Goal: Information Seeking & Learning: Check status

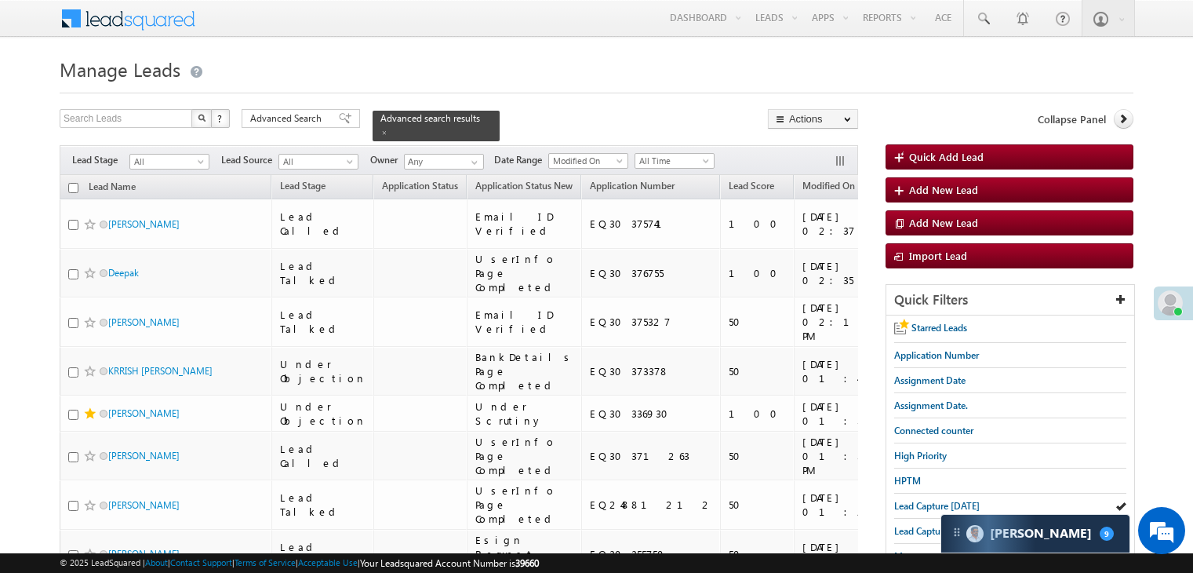
click at [928, 500] on span "Lead Capture [DATE]" at bounding box center [936, 506] width 85 height 12
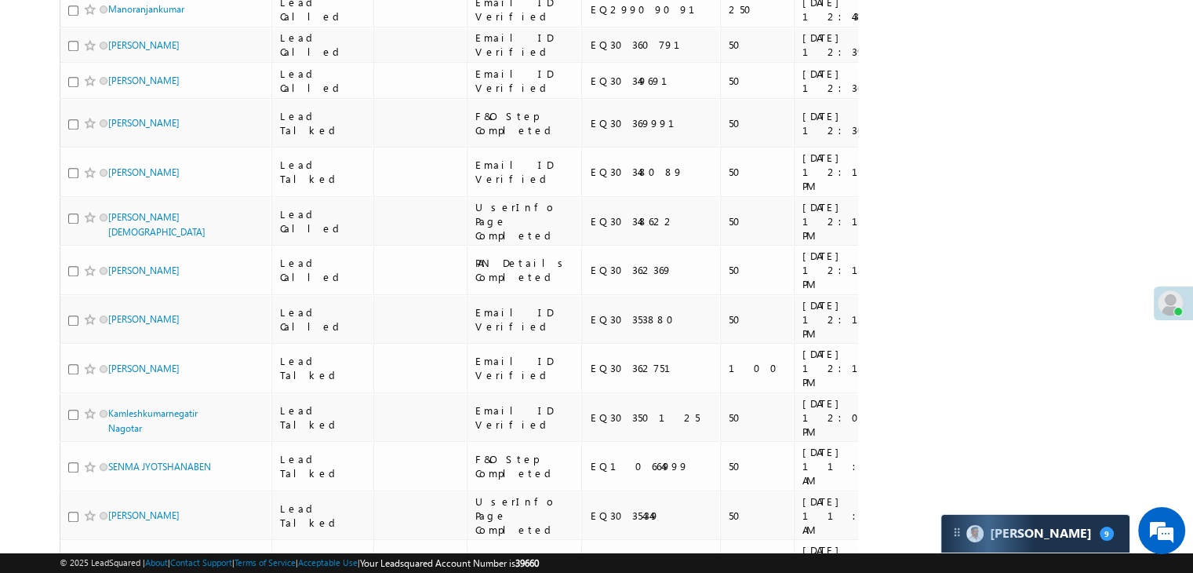
scroll to position [787, 0]
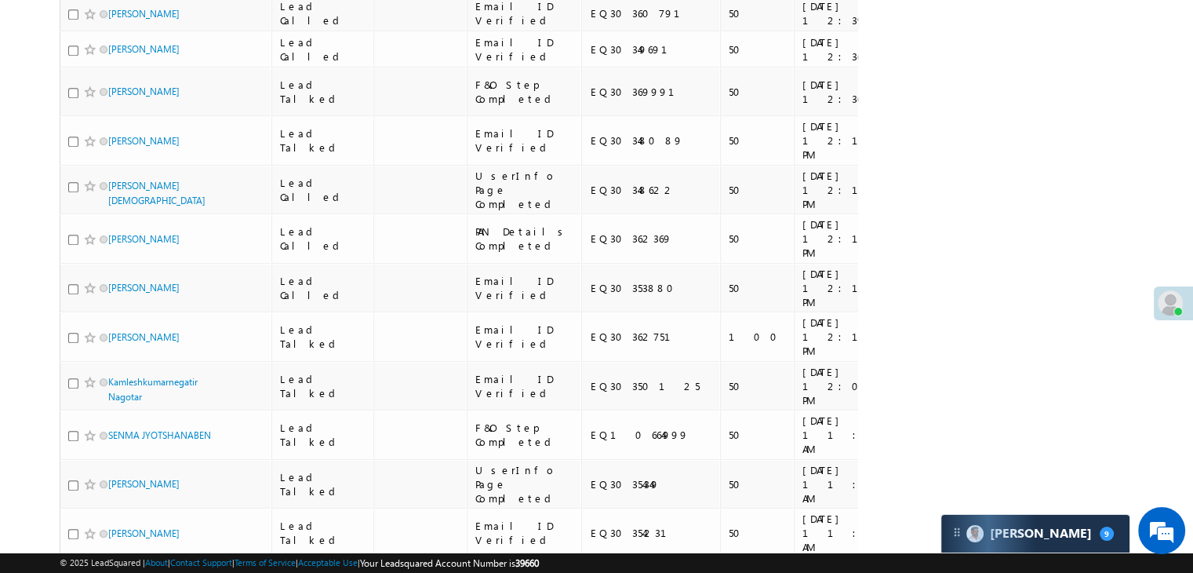
copy div "EQ30336930"
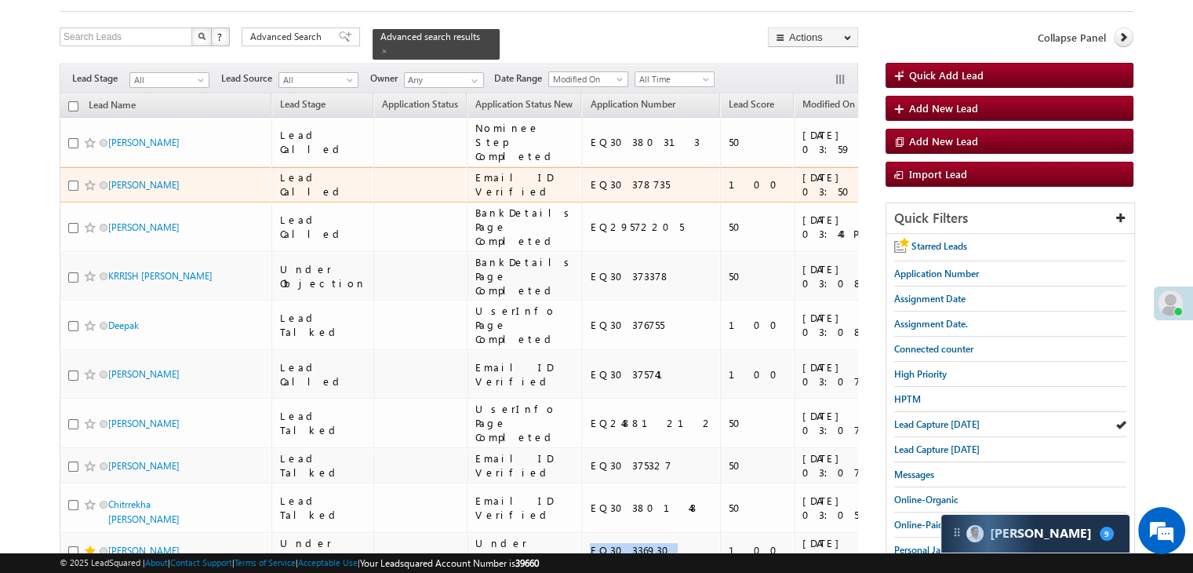
scroll to position [0, 0]
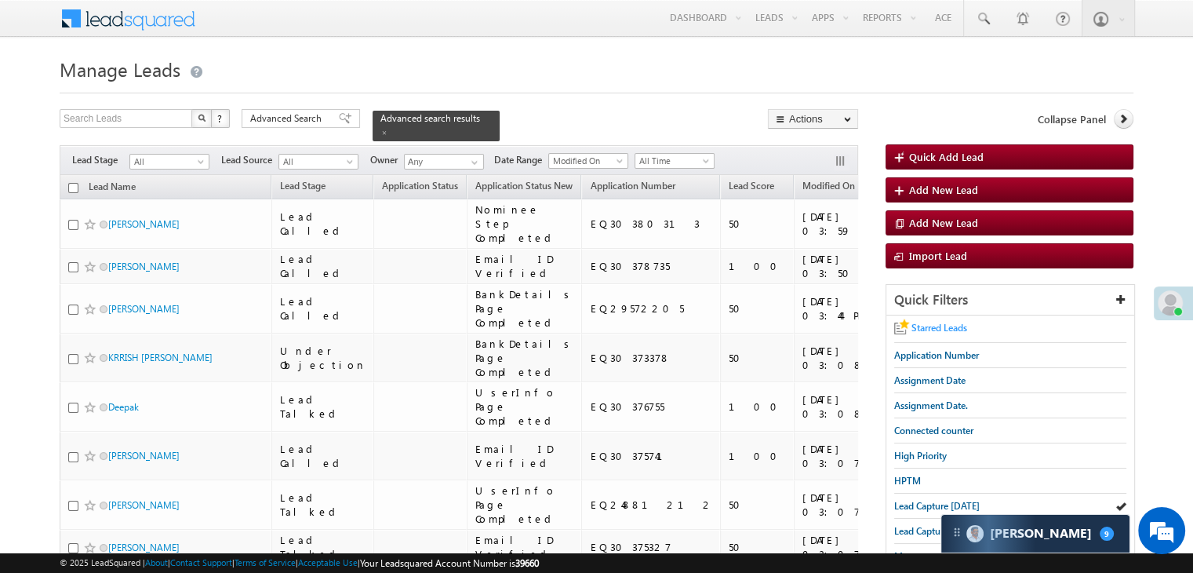
click at [913, 333] on link "Starred Leads" at bounding box center [930, 328] width 73 height 17
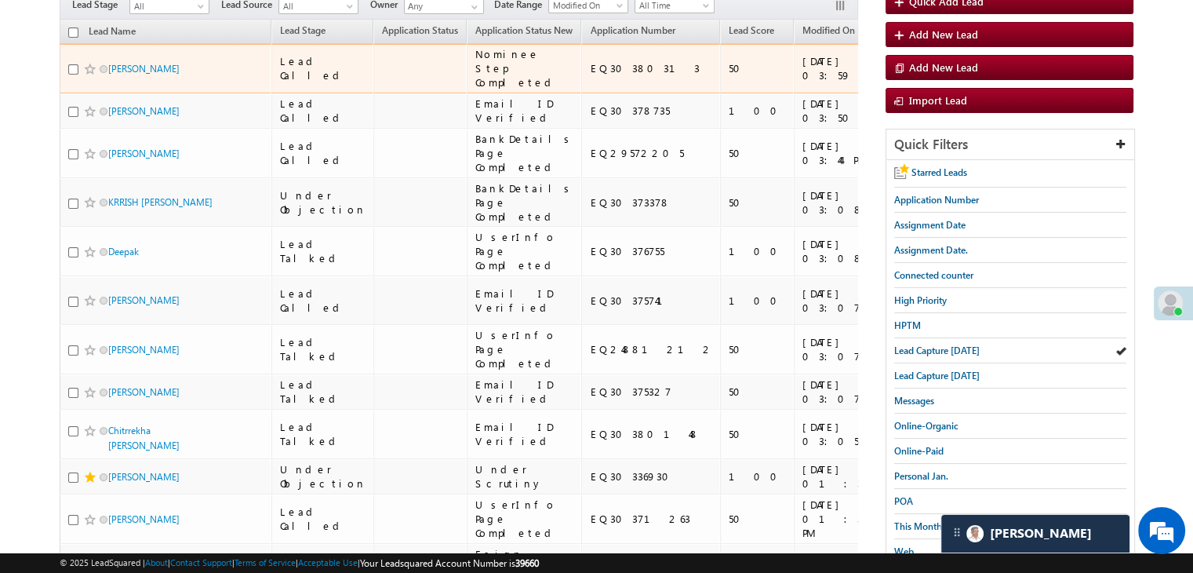
scroll to position [157, 0]
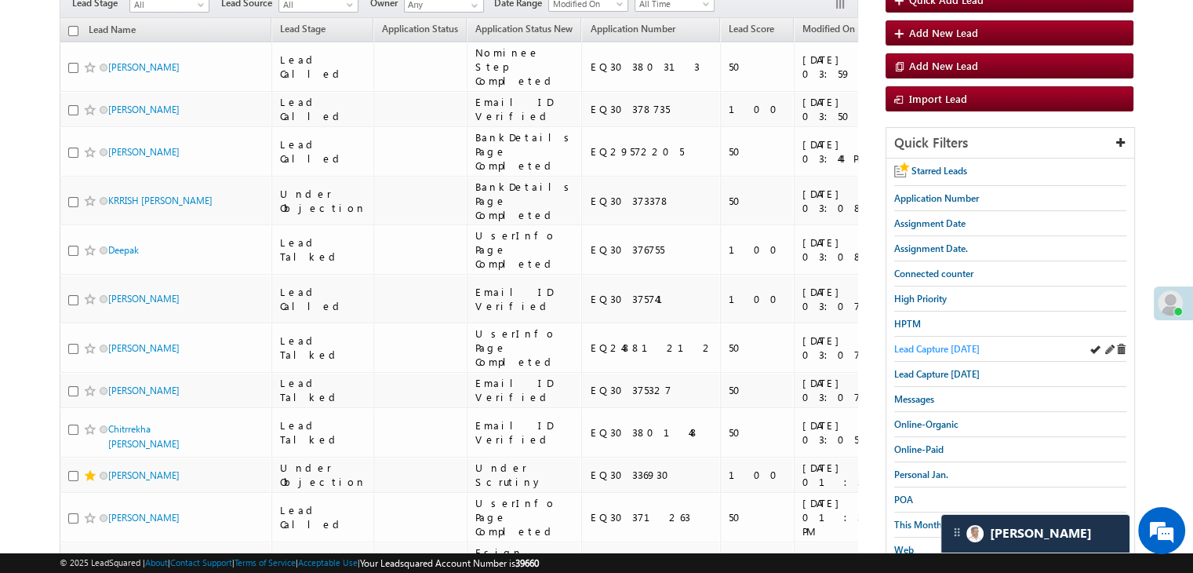
click at [911, 351] on span "Lead Capture [DATE]" at bounding box center [936, 349] width 85 height 12
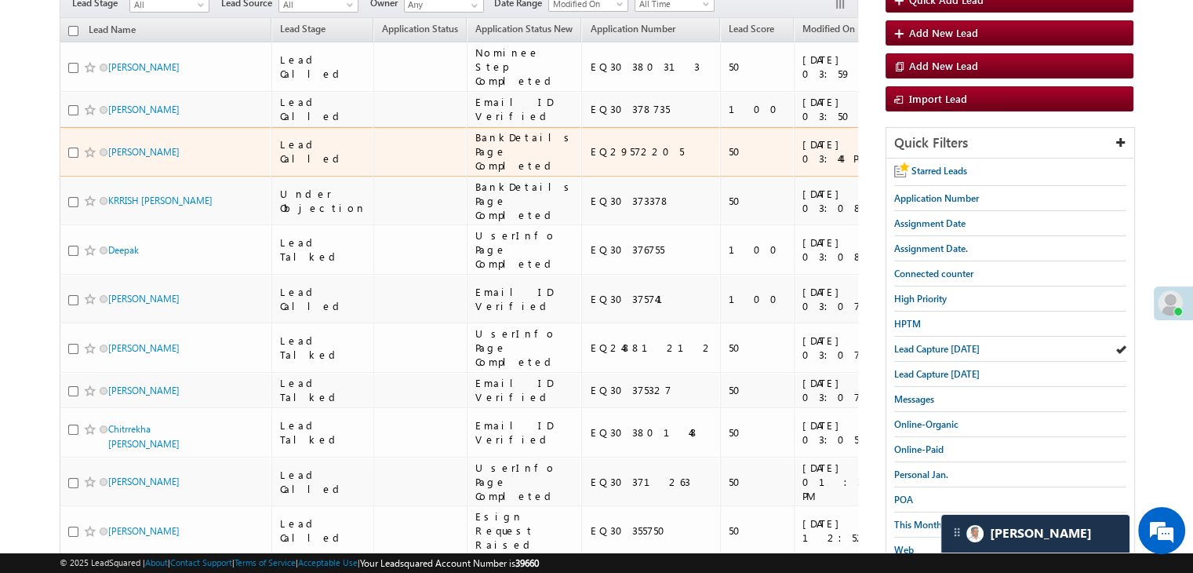
scroll to position [0, 0]
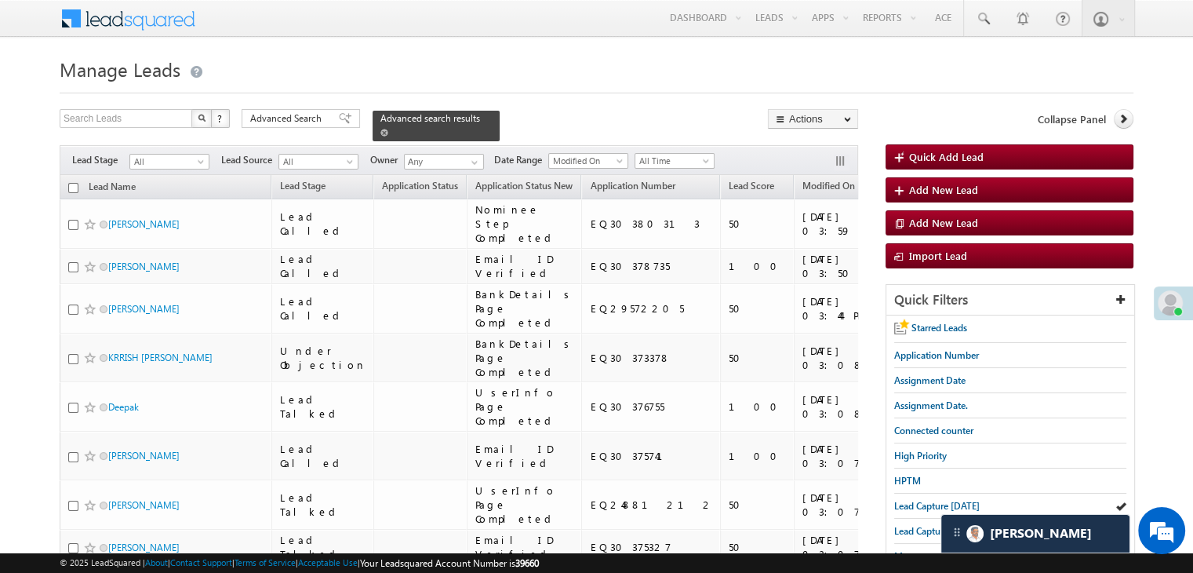
click at [388, 129] on span at bounding box center [384, 133] width 8 height 8
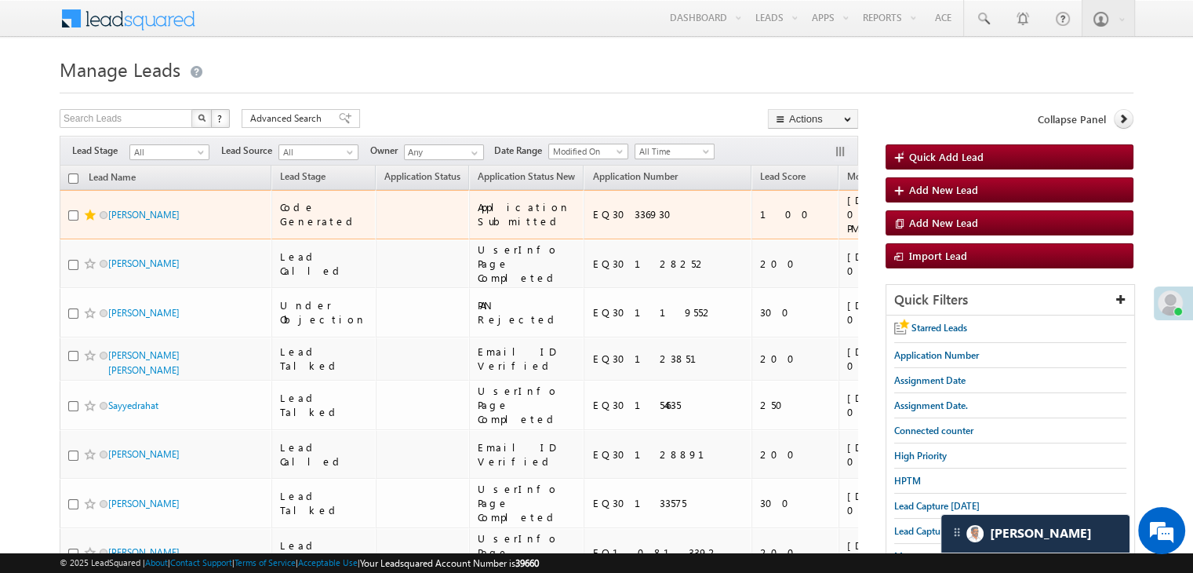
click at [89, 221] on span at bounding box center [90, 215] width 13 height 13
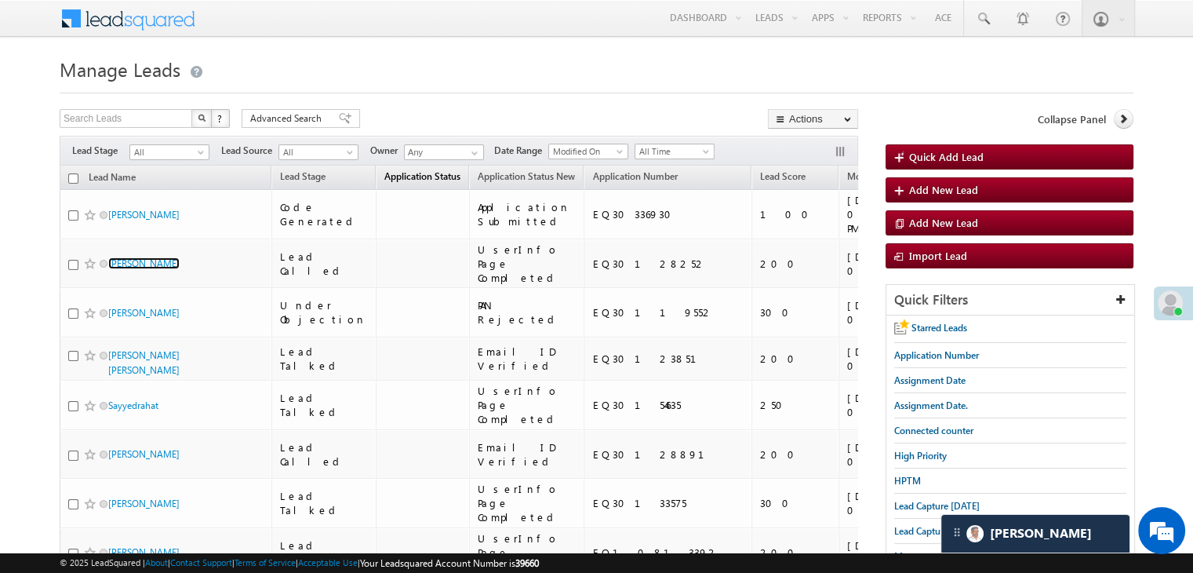
scroll to position [157, 0]
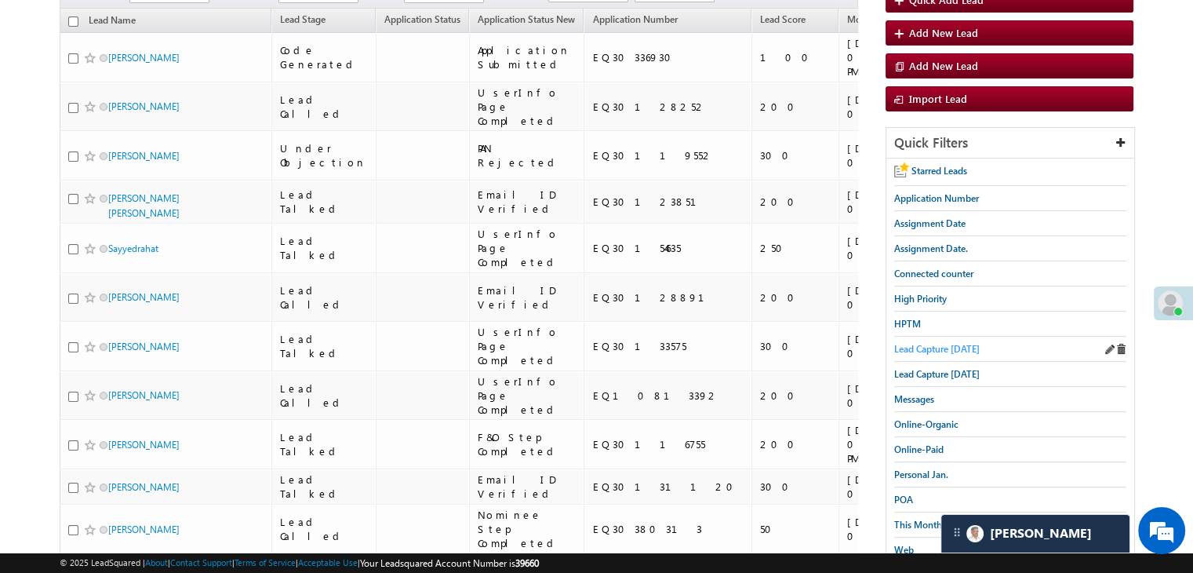
click at [960, 347] on span "Lead Capture [DATE]" at bounding box center [936, 349] width 85 height 12
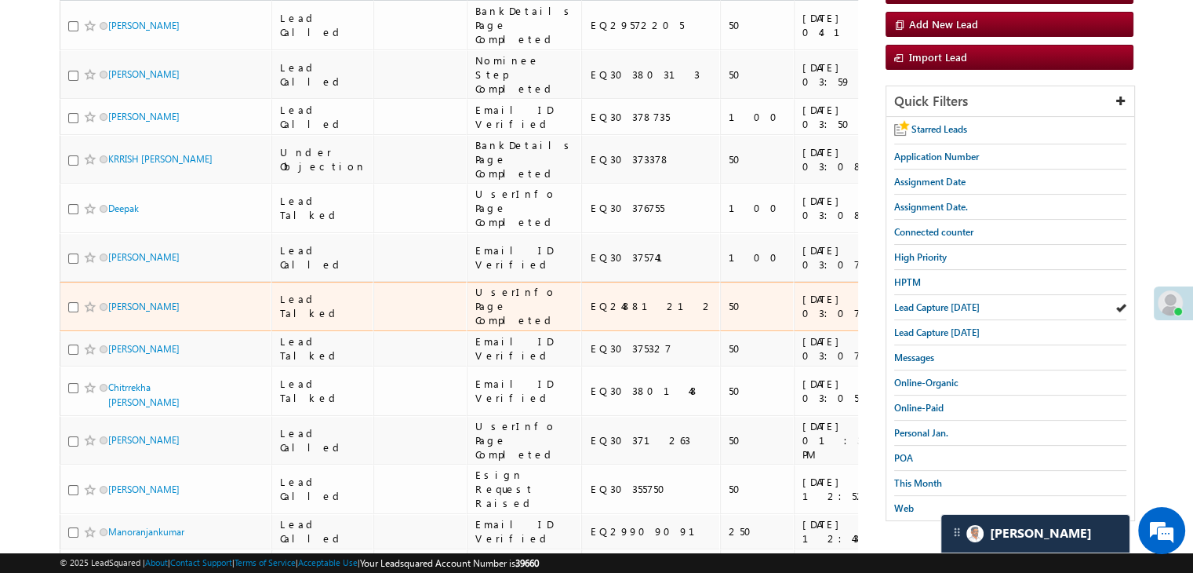
scroll to position [0, 0]
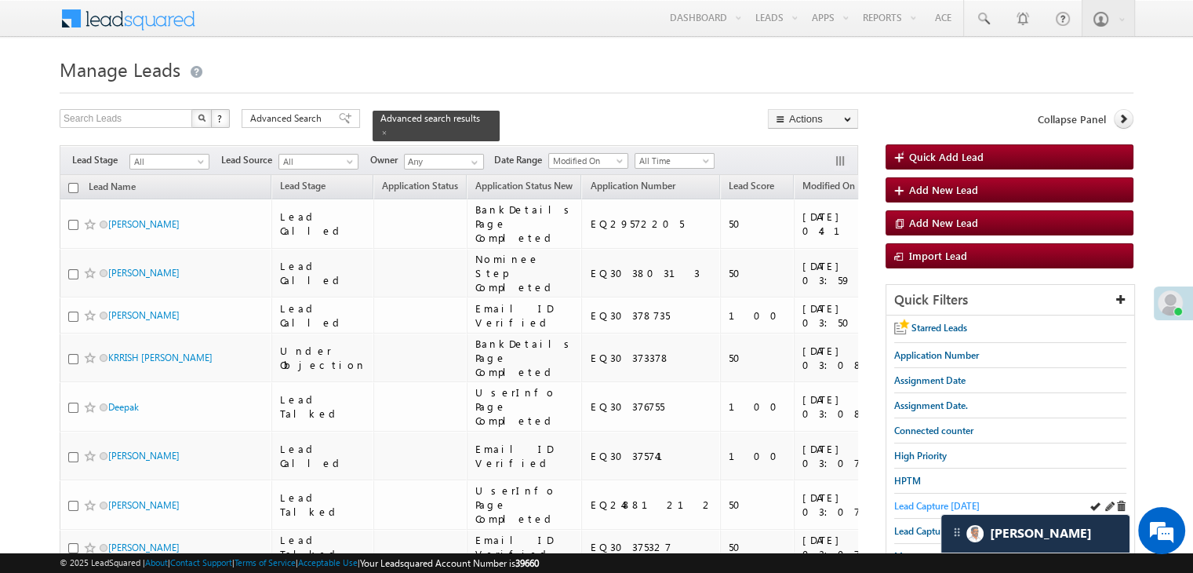
click at [913, 506] on span "Lead Capture [DATE]" at bounding box center [936, 506] width 85 height 12
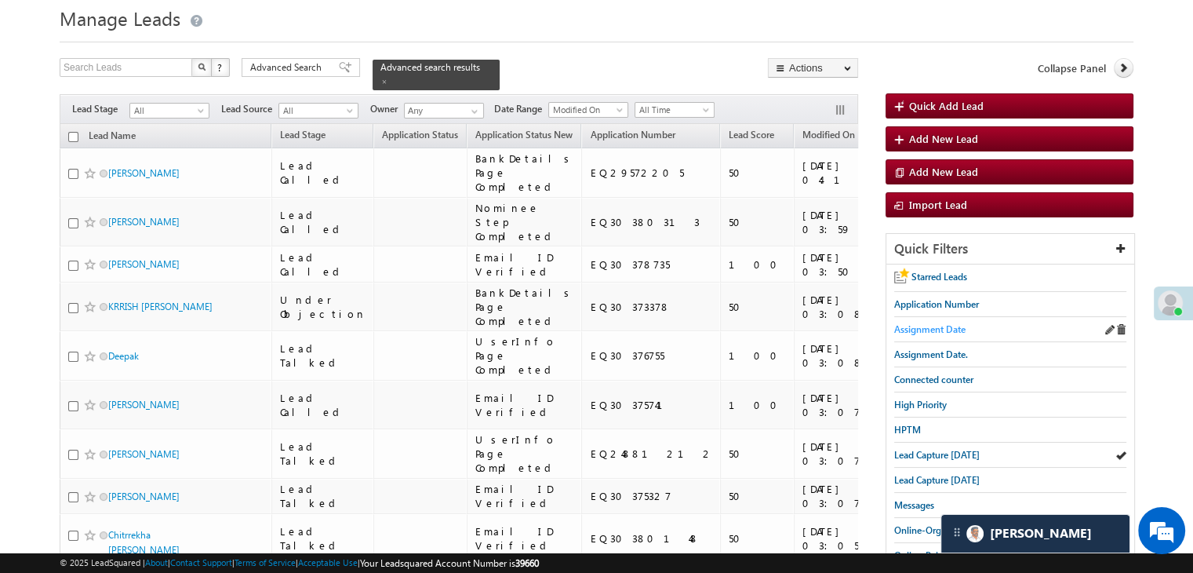
scroll to position [78, 0]
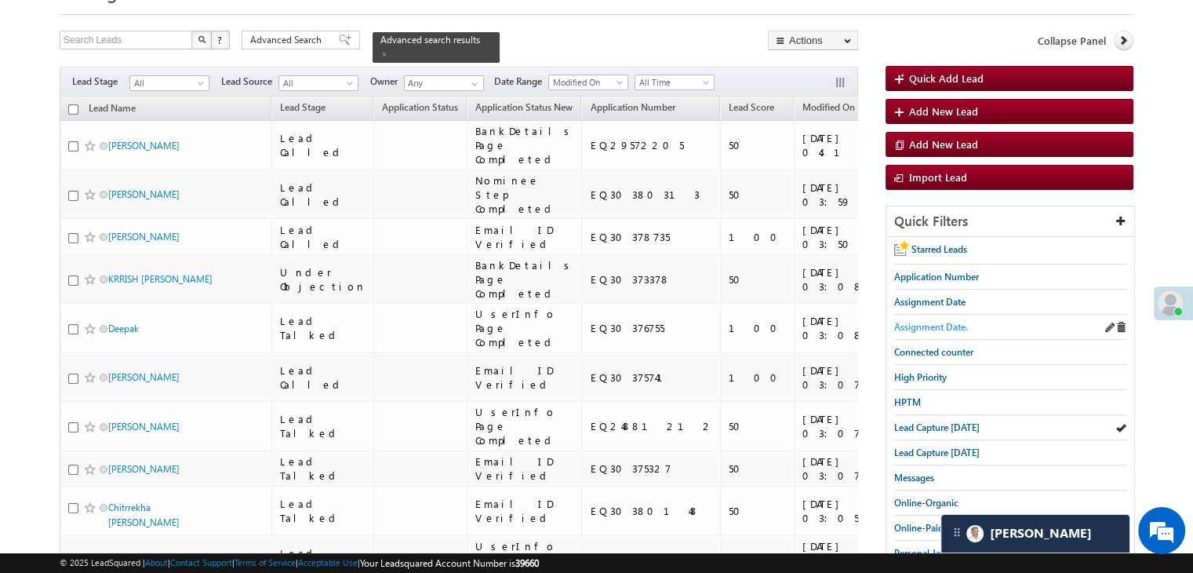
click at [945, 329] on span "Assignment Date." at bounding box center [931, 327] width 74 height 12
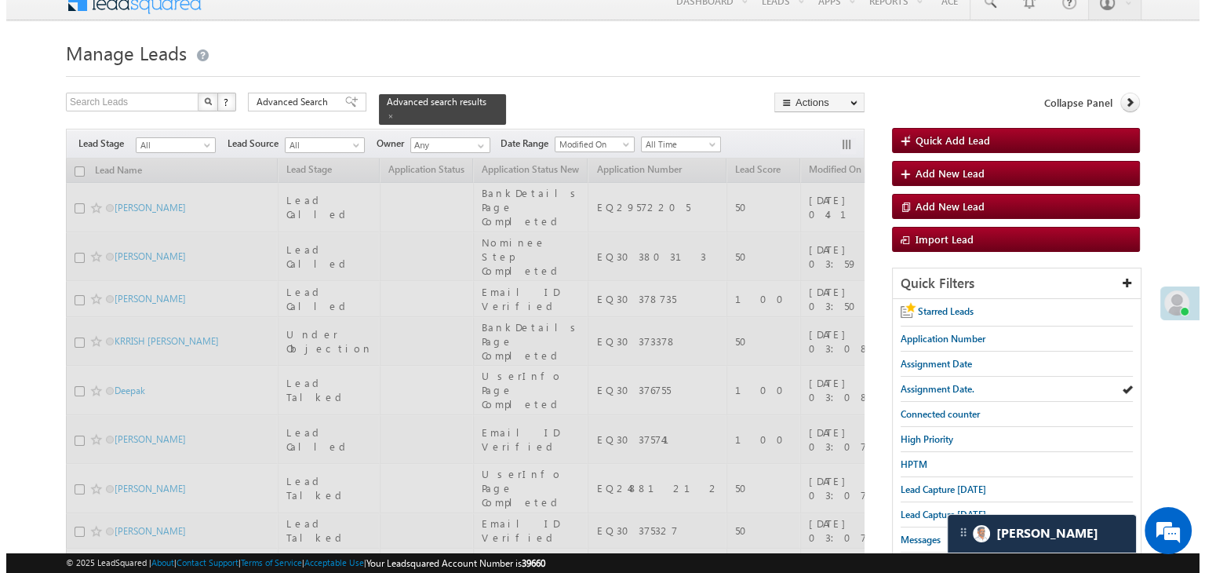
scroll to position [0, 0]
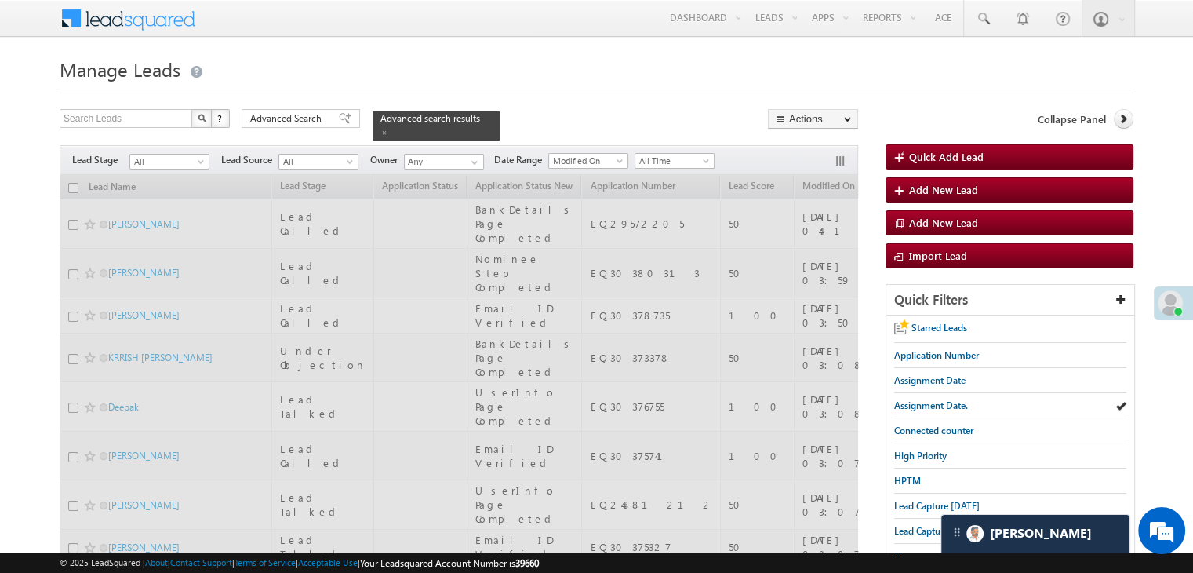
click at [313, 116] on span "Advanced Search" at bounding box center [288, 118] width 76 height 14
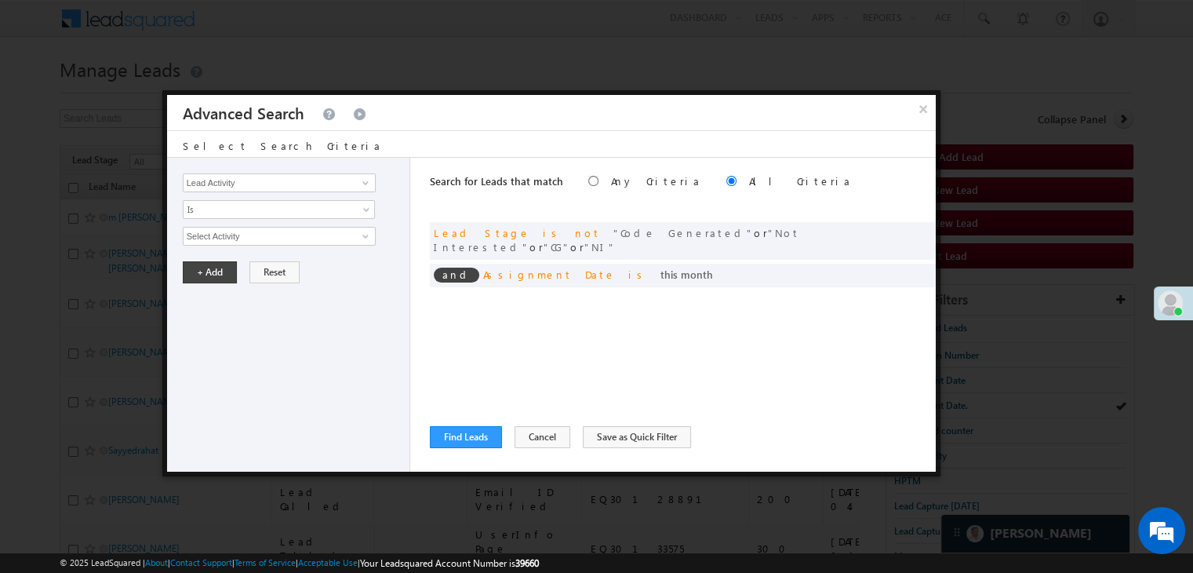
click at [323, 123] on div "× Advanced Search" at bounding box center [551, 112] width 769 height 35
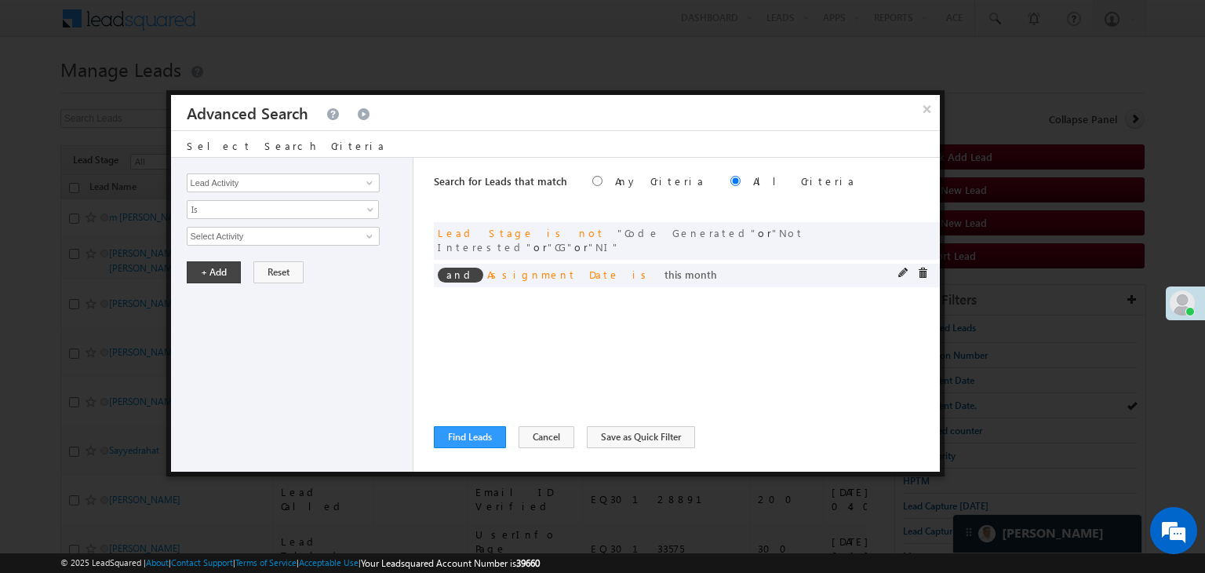
click at [900, 267] on span at bounding box center [903, 272] width 11 height 11
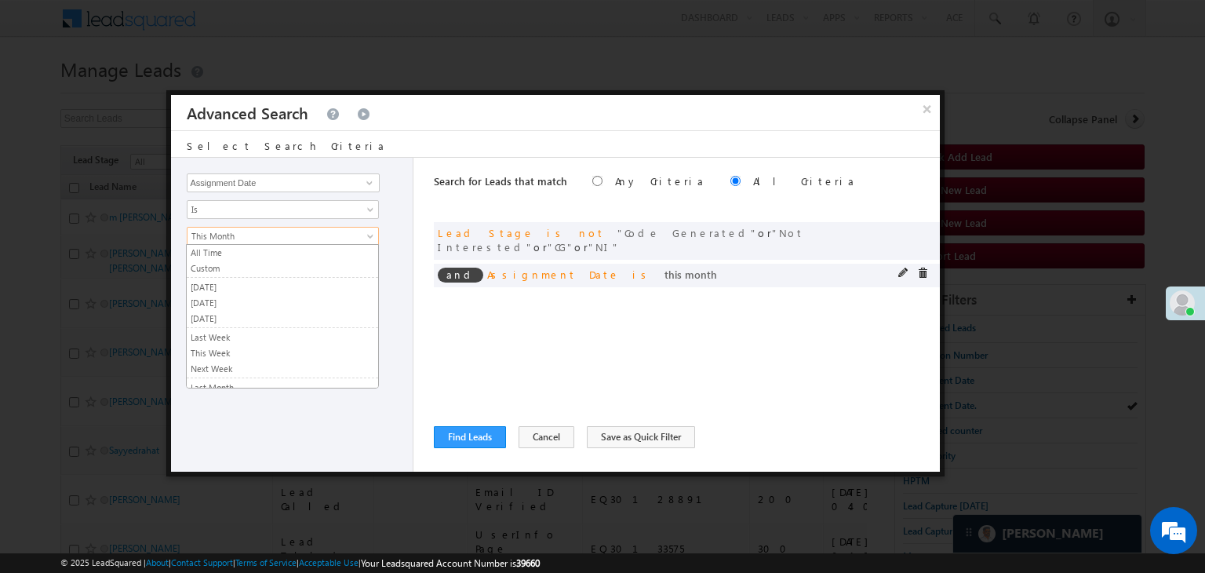
scroll to position [84, 0]
click at [250, 237] on span "This Month" at bounding box center [272, 236] width 170 height 14
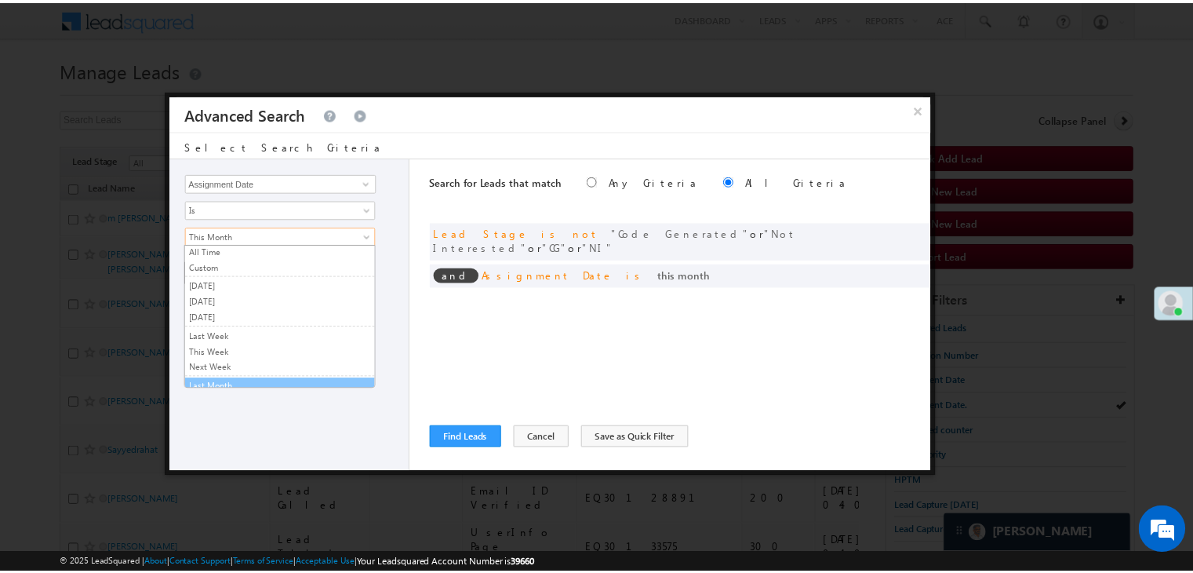
scroll to position [0, 0]
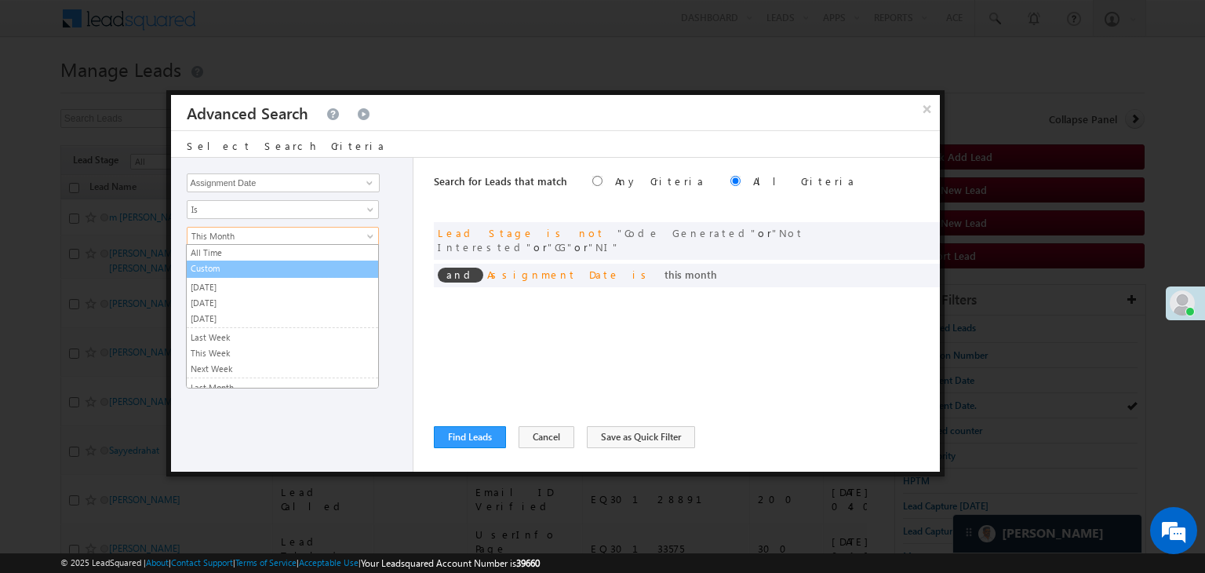
click at [238, 264] on link "Custom" at bounding box center [282, 268] width 191 height 14
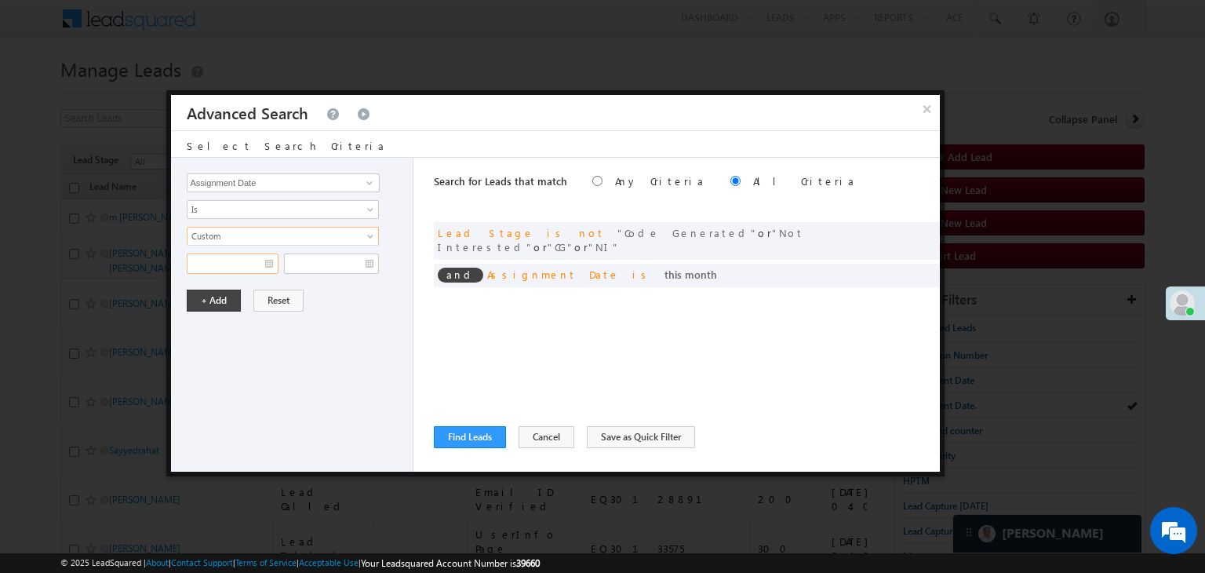
click at [245, 258] on input "text" at bounding box center [233, 263] width 92 height 20
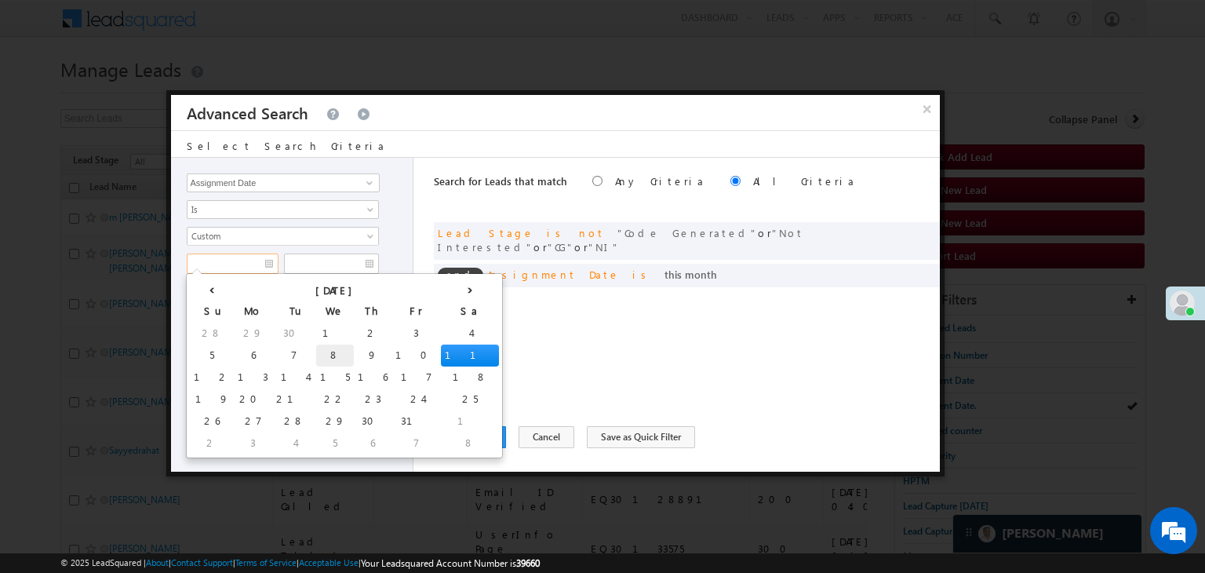
click at [316, 355] on td "8" at bounding box center [335, 355] width 38 height 22
type input "[DATE]"
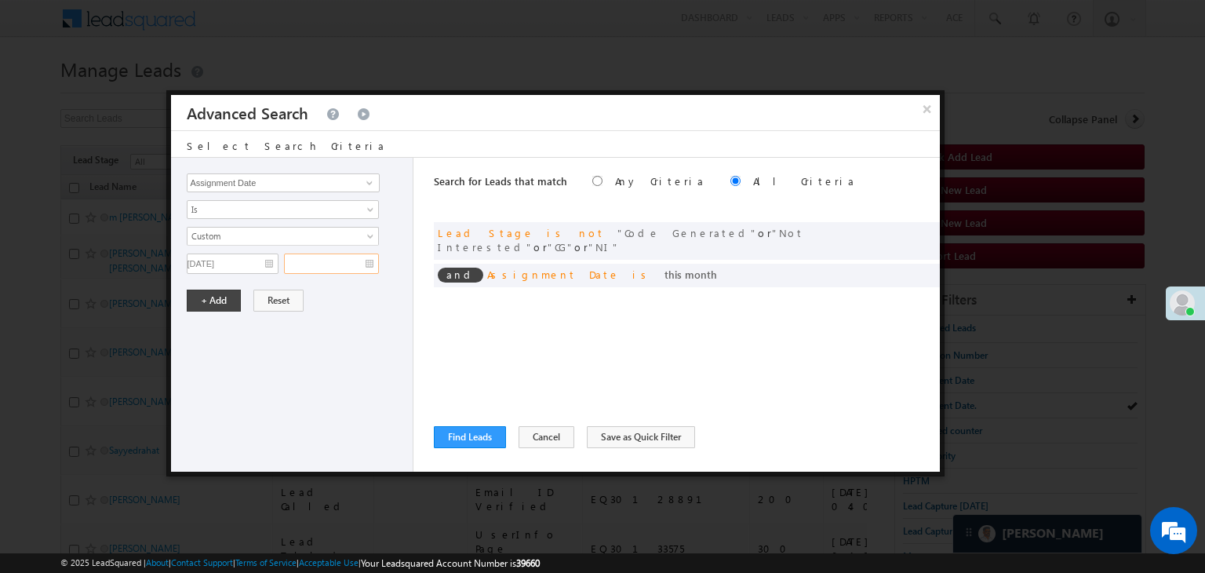
click at [365, 264] on input "text" at bounding box center [331, 263] width 95 height 20
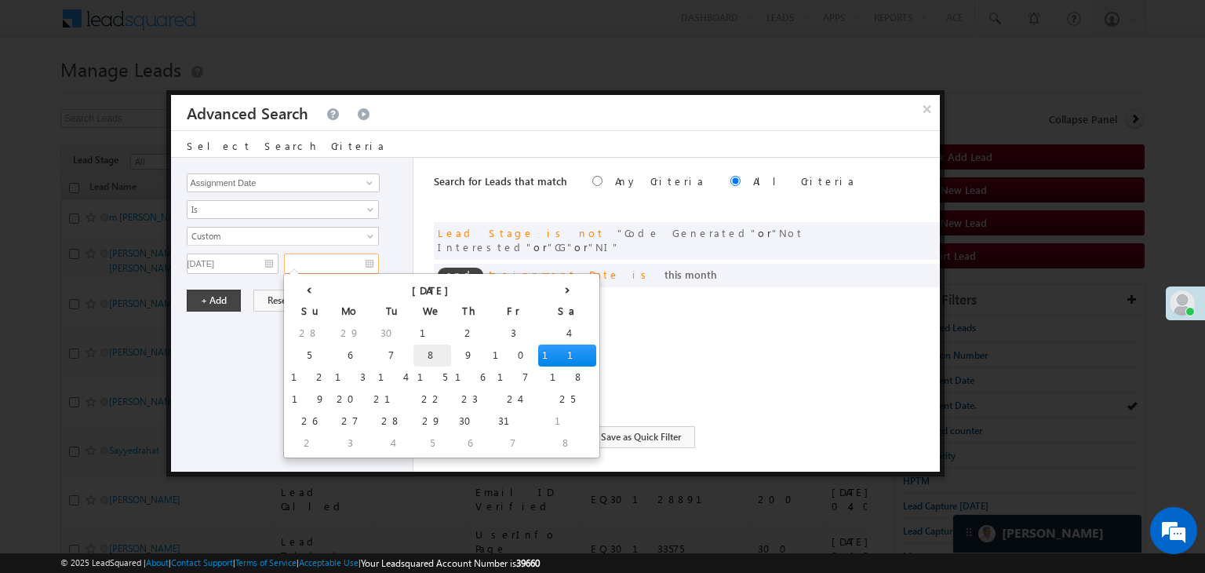
click at [413, 352] on td "8" at bounding box center [432, 355] width 38 height 22
type input "[DATE]"
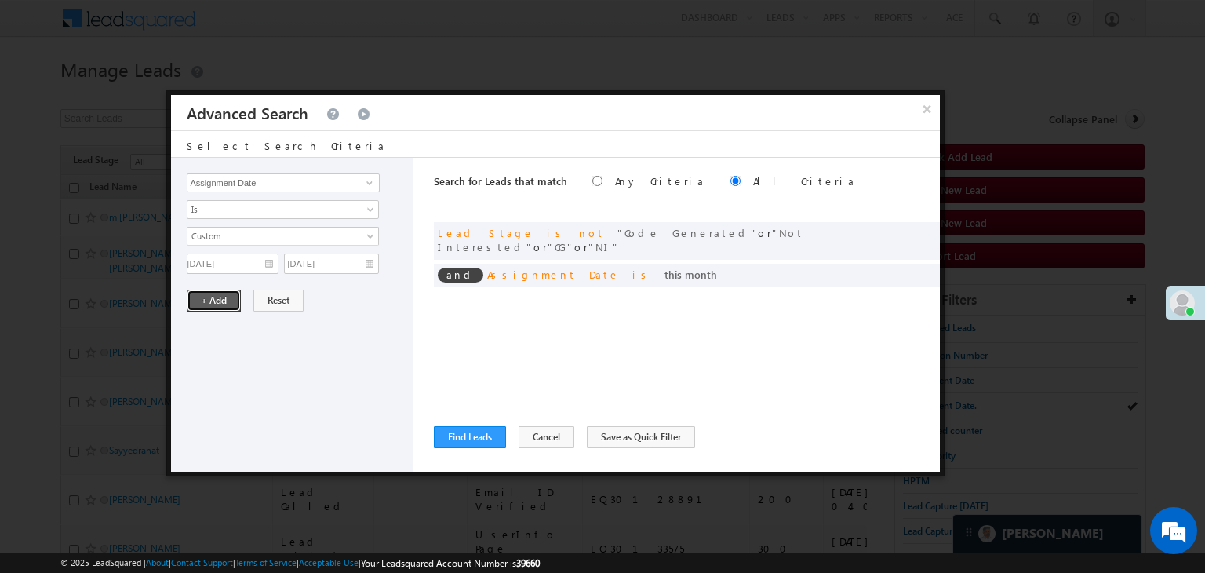
click at [205, 296] on button "+ Add" at bounding box center [214, 300] width 54 height 22
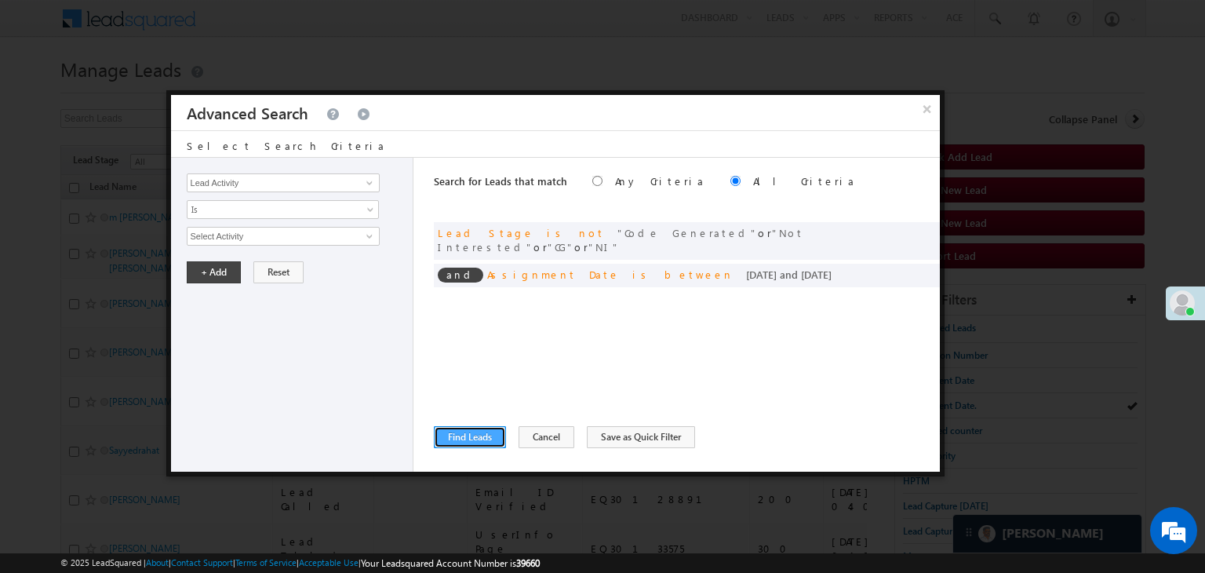
click at [471, 431] on button "Find Leads" at bounding box center [470, 437] width 72 height 22
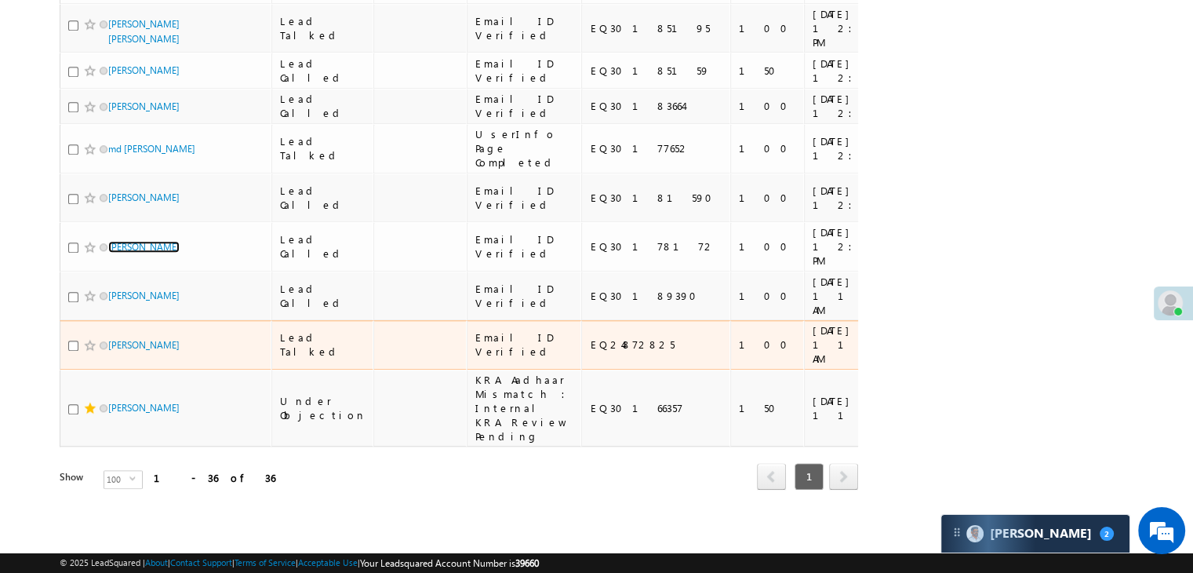
scroll to position [3032, 0]
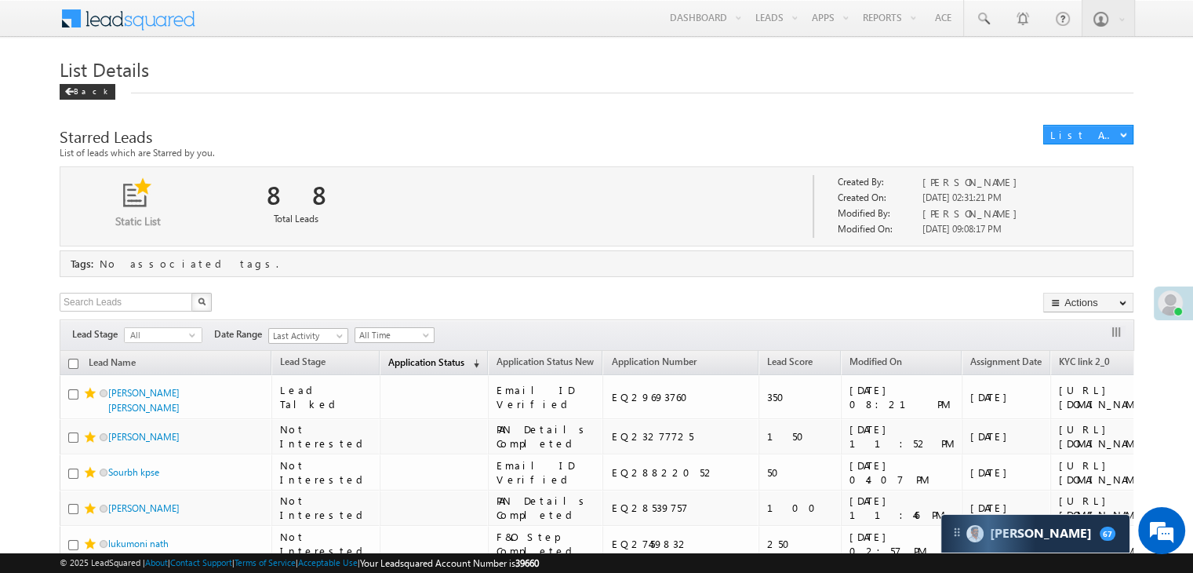
click at [388, 362] on span "Application Status" at bounding box center [426, 362] width 76 height 12
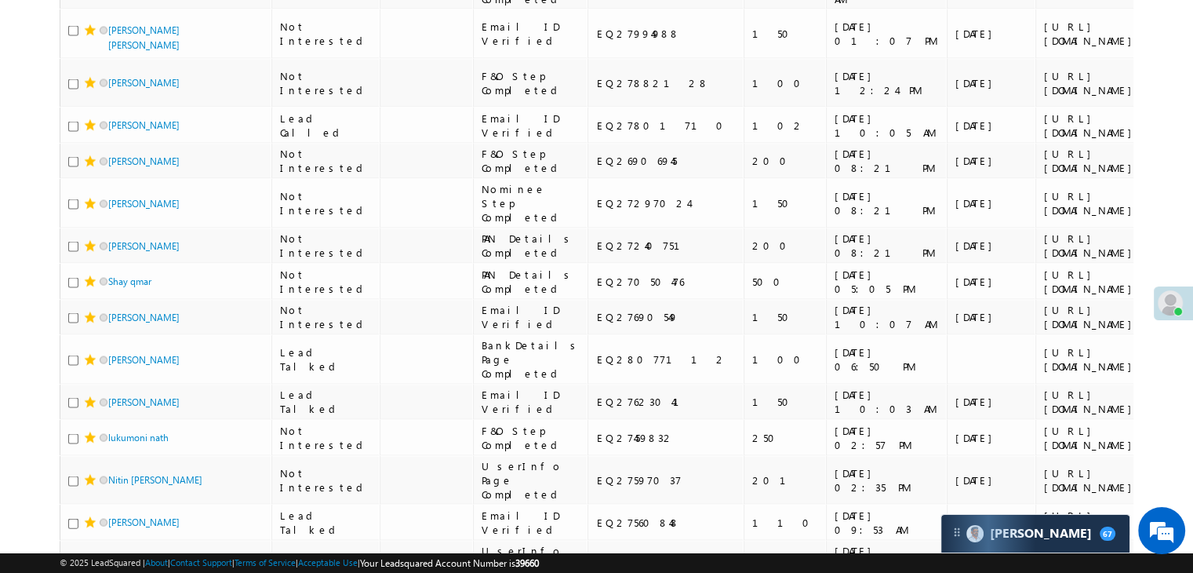
scroll to position [3372, 0]
